Goal: Information Seeking & Learning: Learn about a topic

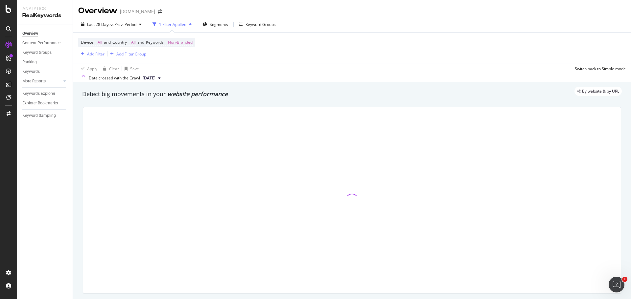
click at [89, 54] on div "Add Filter" at bounding box center [95, 54] width 17 height 6
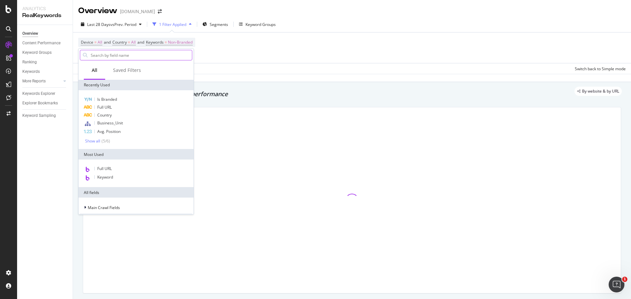
click at [129, 59] on input "text" at bounding box center [141, 55] width 102 height 10
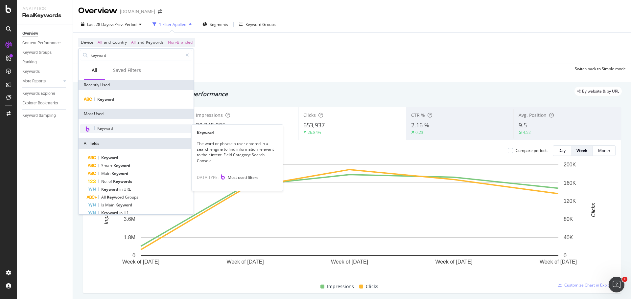
type input "keyword"
click at [98, 129] on span "Keyword" at bounding box center [105, 129] width 16 height 6
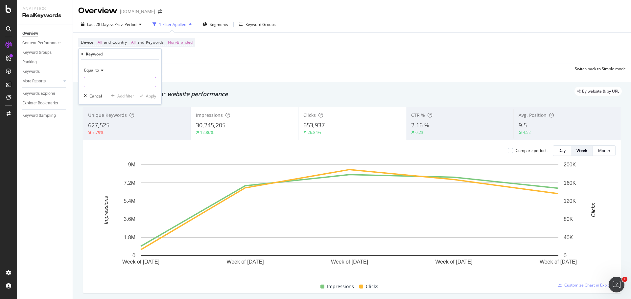
click at [104, 81] on input "text" at bounding box center [120, 82] width 72 height 11
paste input "cells to ct"
type input "cells to ct"
click at [100, 72] on icon at bounding box center [101, 70] width 5 height 4
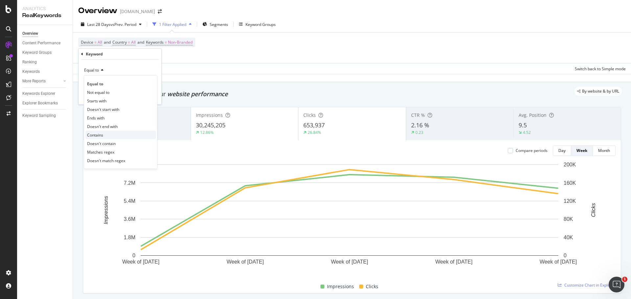
click at [116, 134] on div "Contains" at bounding box center [120, 135] width 70 height 9
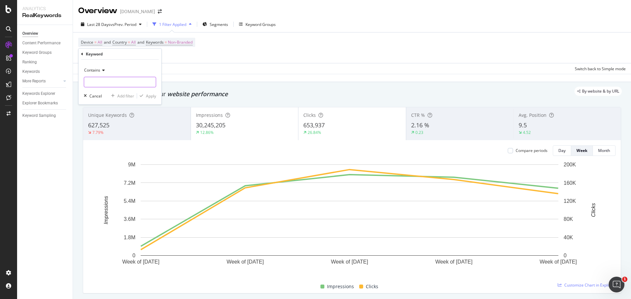
click at [127, 85] on input "text" at bounding box center [120, 82] width 72 height 11
paste input "cells to ct"
type input "cells to ct"
click at [150, 97] on div "Apply" at bounding box center [151, 96] width 10 height 6
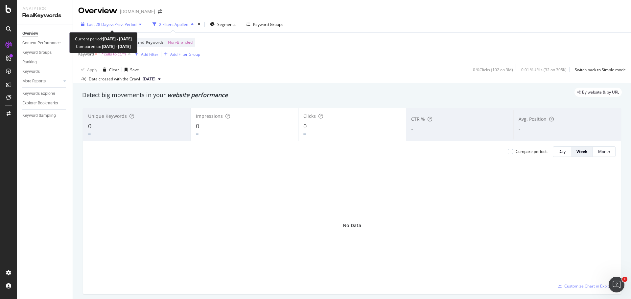
click at [136, 23] on span "vs Prev. Period" at bounding box center [123, 25] width 26 height 6
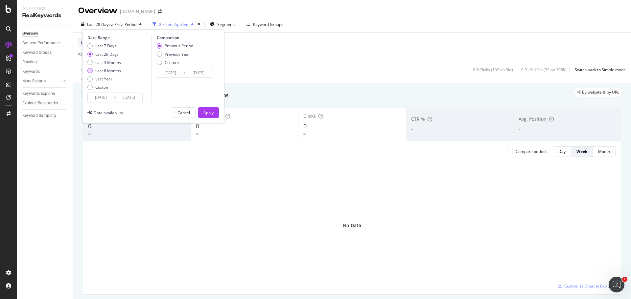
click at [110, 68] on div "Last 6 Months" at bounding box center [108, 71] width 26 height 6
type input "[DATE]"
click at [214, 115] on button "Apply" at bounding box center [208, 112] width 21 height 11
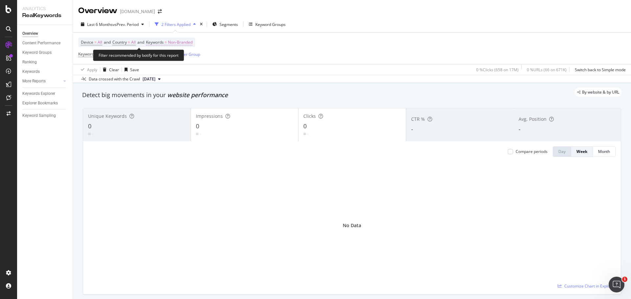
click at [188, 42] on span "Non-Branded" at bounding box center [180, 42] width 25 height 9
click at [181, 57] on span "Non-Branded" at bounding box center [168, 58] width 27 height 6
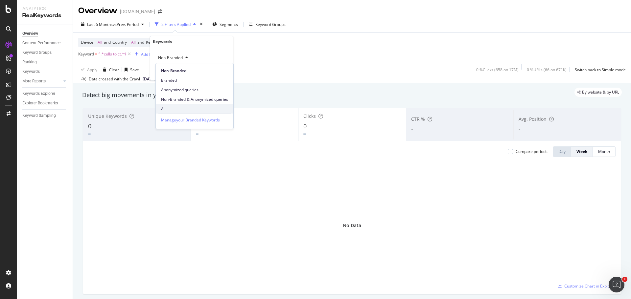
click at [165, 107] on span "All" at bounding box center [194, 109] width 67 height 6
click at [221, 74] on div "Apply" at bounding box center [223, 72] width 10 height 6
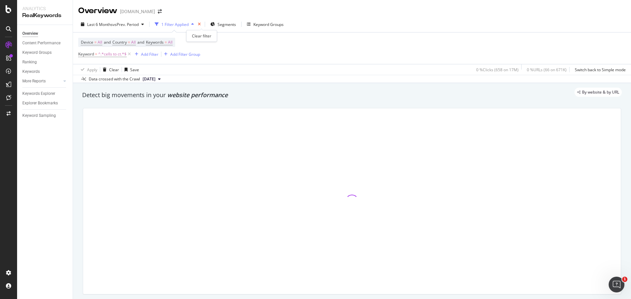
click at [200, 25] on icon "times" at bounding box center [199, 24] width 3 height 4
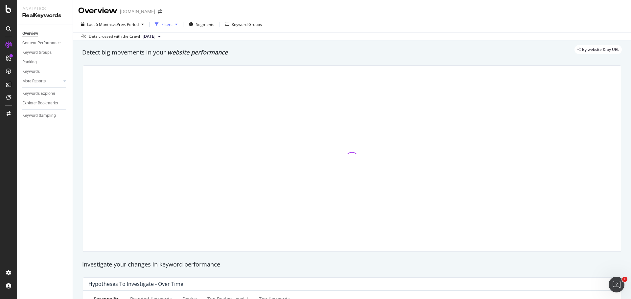
click at [171, 26] on div "Filters" at bounding box center [166, 25] width 11 height 6
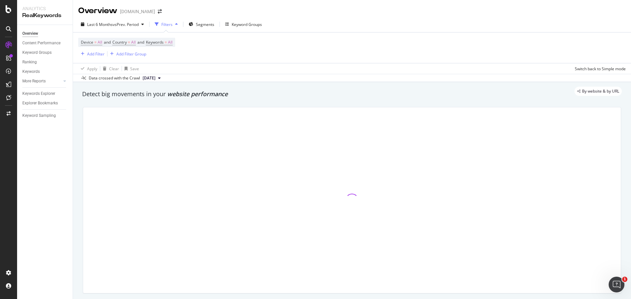
click at [214, 52] on div "Device = All and Country = All and Keywords = All Add Filter Add Filter Group" at bounding box center [352, 48] width 548 height 31
click at [94, 42] on span "=" at bounding box center [95, 42] width 2 height 6
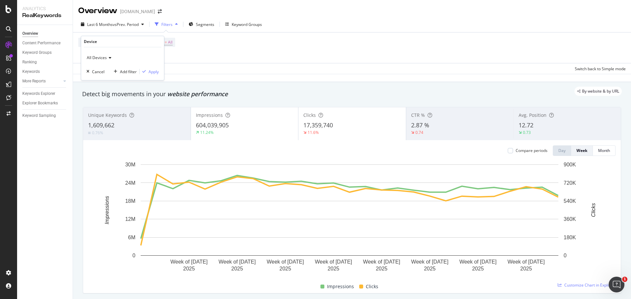
click at [104, 57] on span "All Devices" at bounding box center [97, 58] width 20 height 6
click at [200, 47] on div "Device = All and Country = All and Keywords = All Add Filter Add Filter Group" at bounding box center [352, 48] width 548 height 31
click at [127, 42] on span "Country" at bounding box center [119, 42] width 14 height 6
click at [128, 57] on icon at bounding box center [127, 58] width 5 height 4
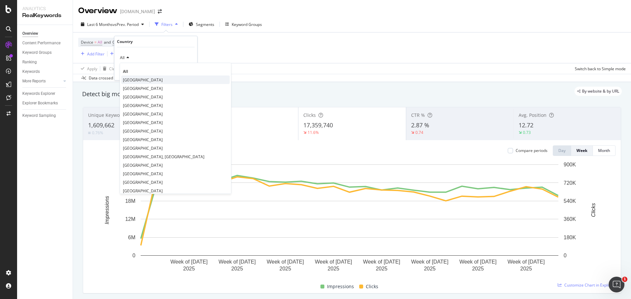
click at [129, 78] on span "[GEOGRAPHIC_DATA]" at bounding box center [143, 80] width 40 height 6
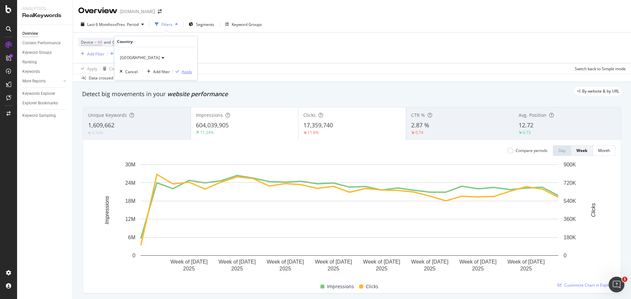
click at [184, 72] on div "Apply" at bounding box center [187, 72] width 10 height 6
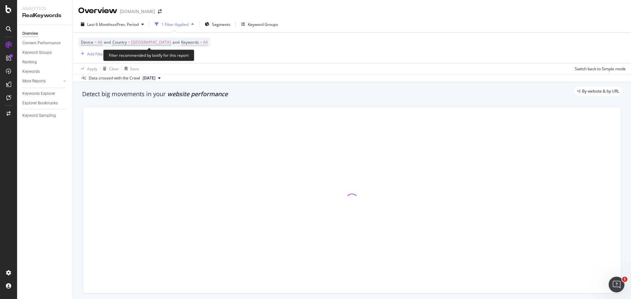
click at [197, 43] on span "Keywords" at bounding box center [190, 42] width 18 height 6
click at [99, 56] on div "Add Filter" at bounding box center [95, 54] width 17 height 6
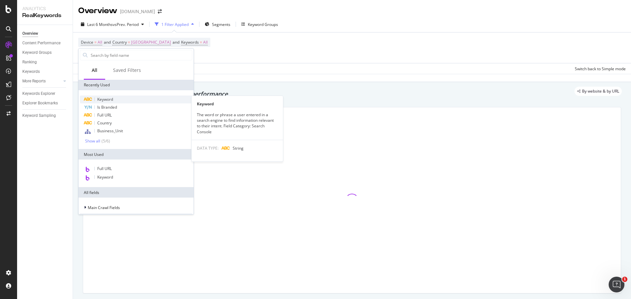
click at [111, 99] on span "Keyword" at bounding box center [105, 100] width 16 height 6
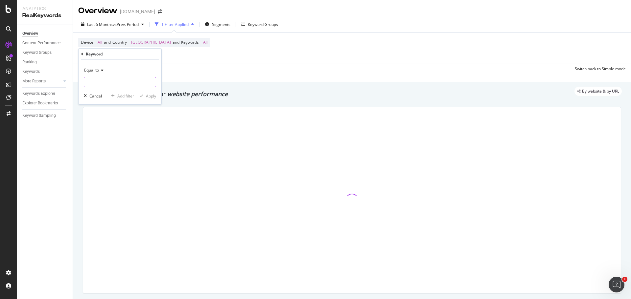
click at [112, 81] on input "text" at bounding box center [120, 82] width 72 height 11
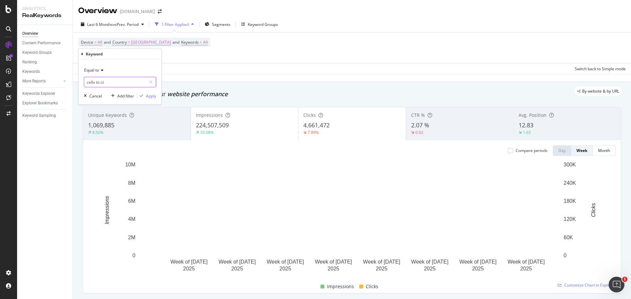
type input "cells to ct"
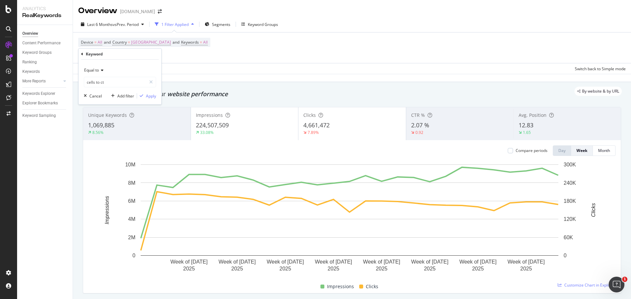
click at [98, 69] on span "Equal to" at bounding box center [91, 70] width 15 height 6
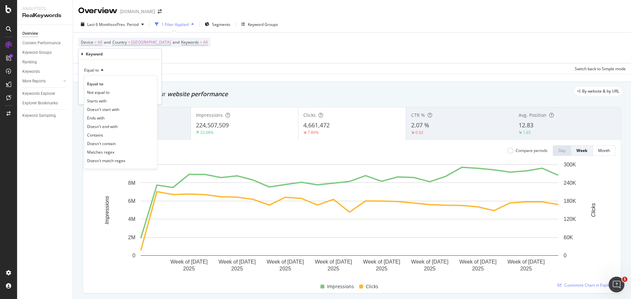
click at [132, 60] on div "Equal to Equal to Not equal to Starts with Doesn't start with Ends with Doesn't…" at bounding box center [120, 82] width 83 height 45
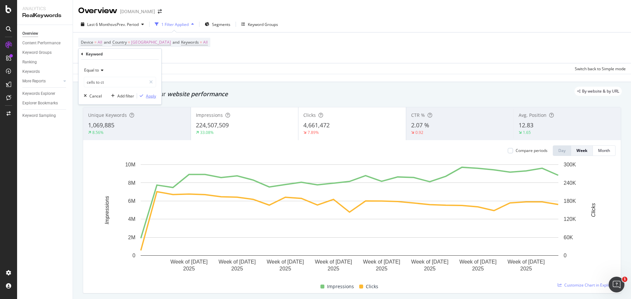
click at [144, 99] on div "Apply" at bounding box center [146, 96] width 19 height 6
